Goal: Navigation & Orientation: Find specific page/section

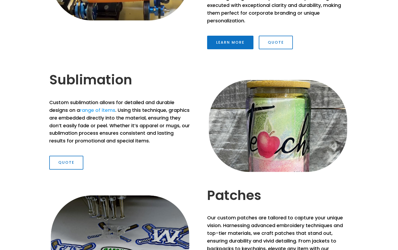
scroll to position [746, 0]
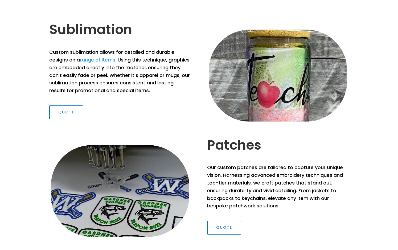
click at [231, 189] on p "Our custom patches are tailored to capture your unique vision. Harnessing advan…" at bounding box center [278, 187] width 142 height 46
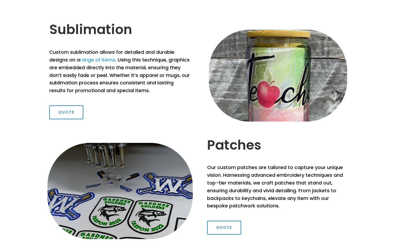
click at [148, 210] on img at bounding box center [120, 190] width 149 height 99
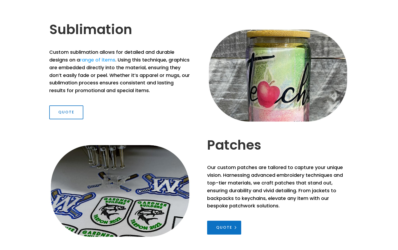
click at [216, 233] on link "Quote" at bounding box center [224, 228] width 34 height 14
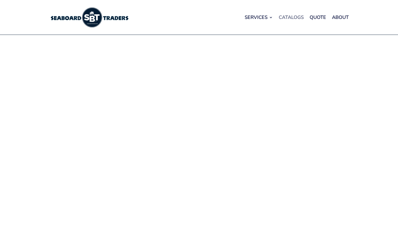
click at [290, 16] on link "Catalogs" at bounding box center [291, 17] width 25 height 20
